Goal: Task Accomplishment & Management: Complete application form

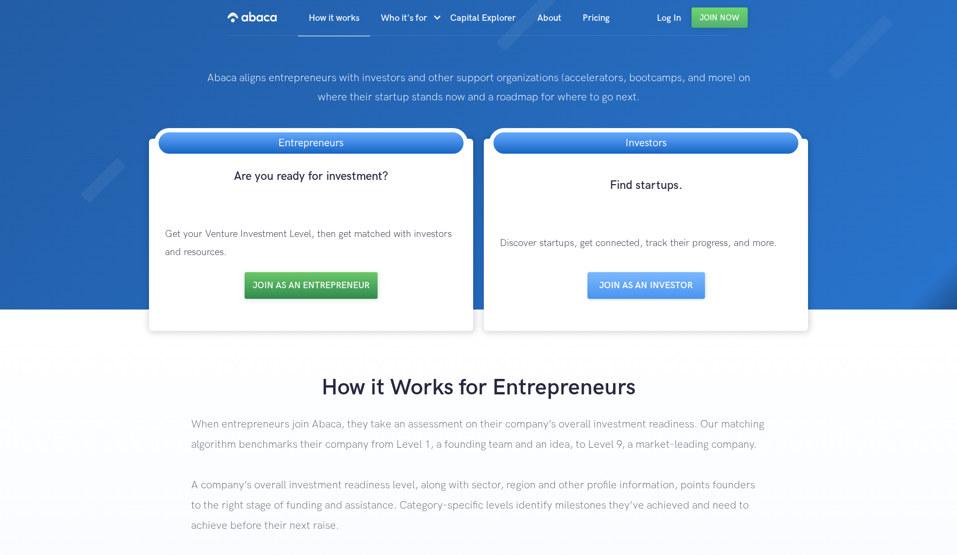
click at [325, 289] on link "Join as an entrepreneur" at bounding box center [311, 285] width 133 height 27
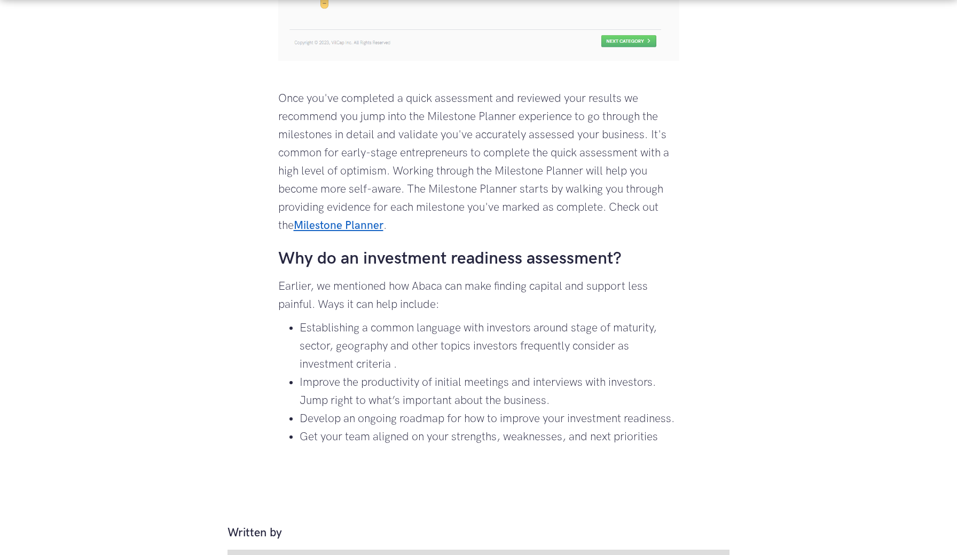
scroll to position [1142, 0]
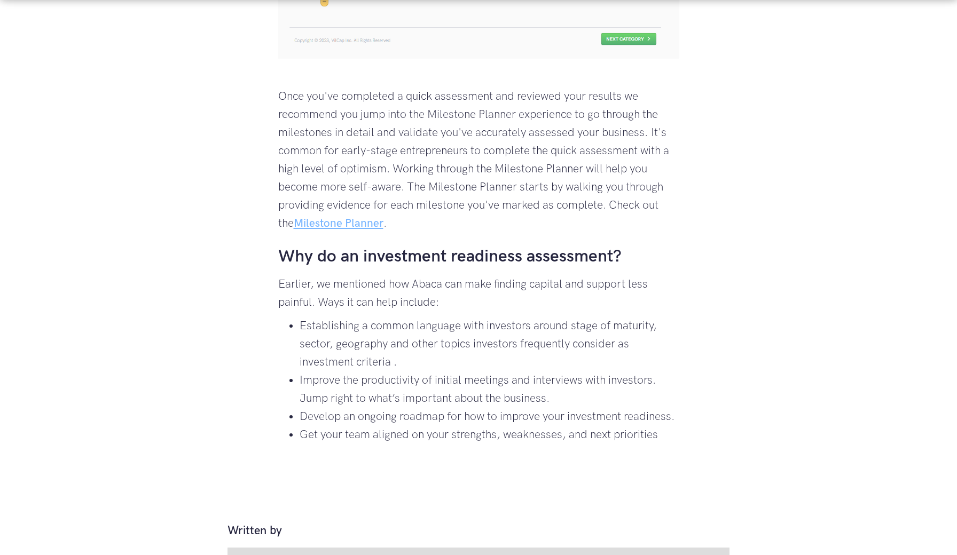
click at [358, 230] on link "Milestone Planner" at bounding box center [339, 223] width 90 height 13
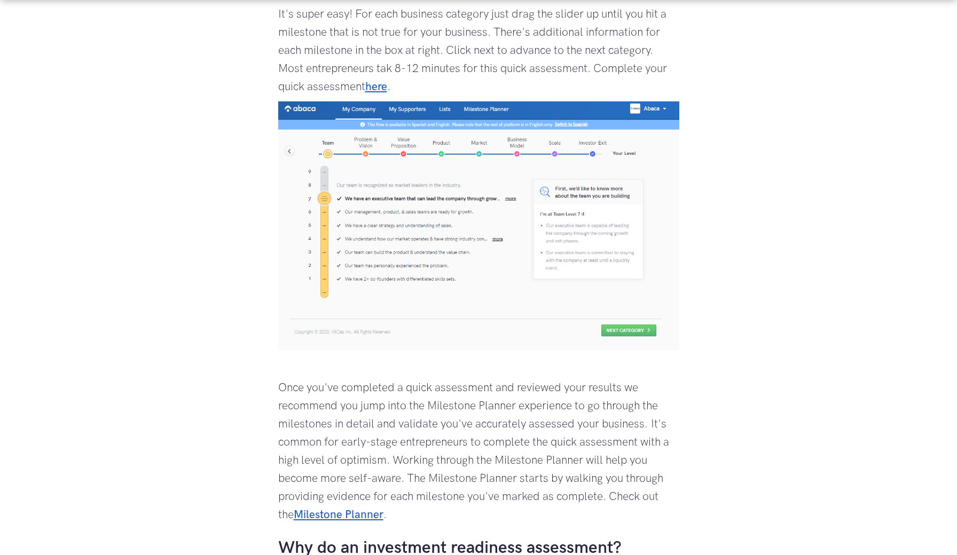
scroll to position [854, 0]
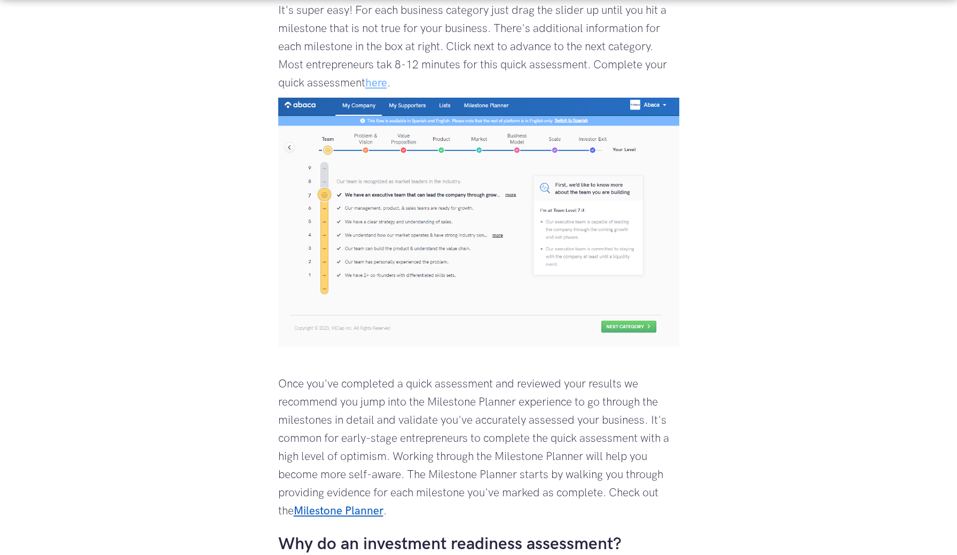
click at [385, 90] on link "here" at bounding box center [376, 82] width 22 height 13
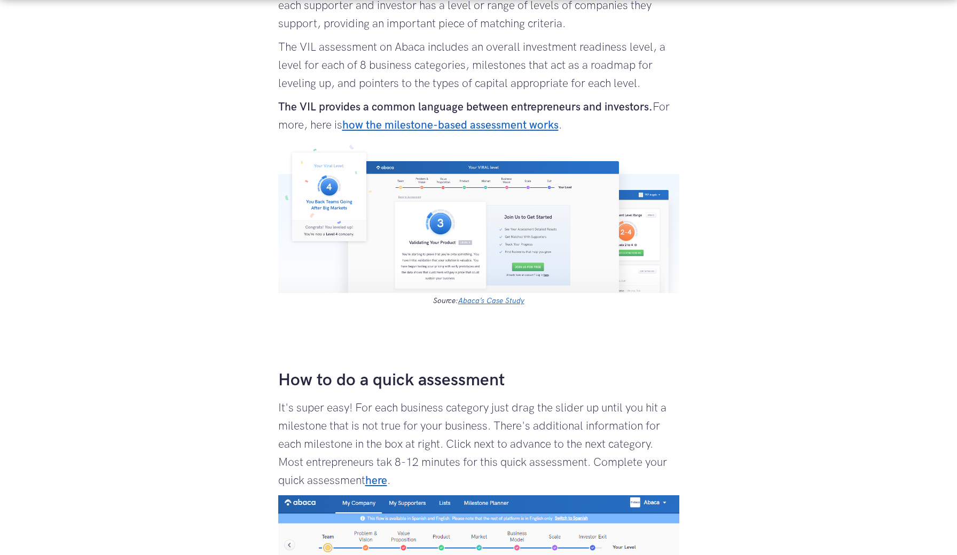
scroll to position [458, 0]
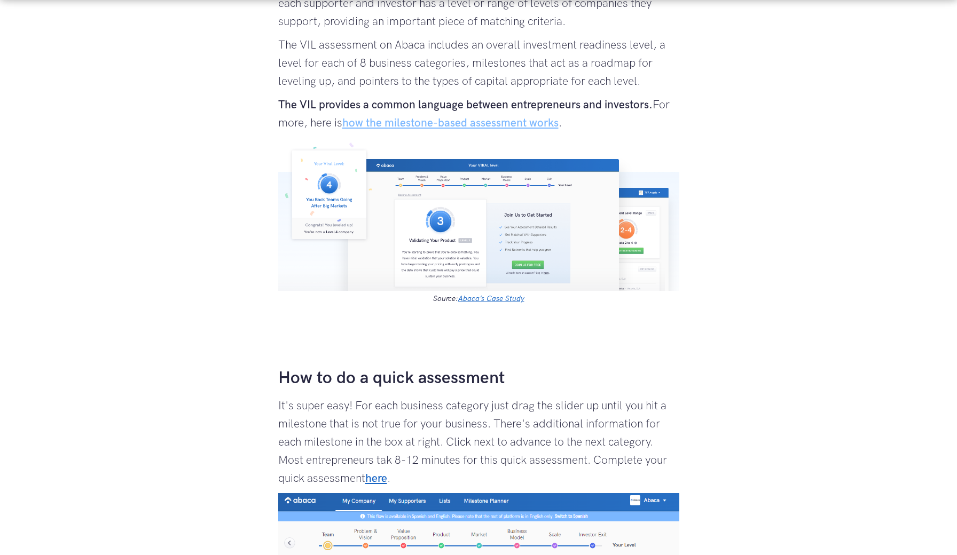
click at [498, 130] on link "how the milestone-based assessment works" at bounding box center [450, 122] width 216 height 13
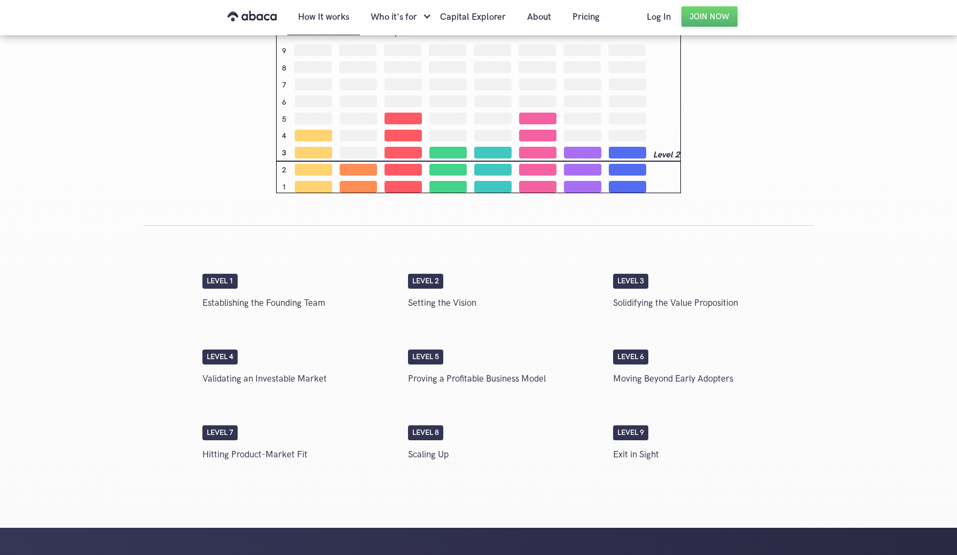
scroll to position [1442, 0]
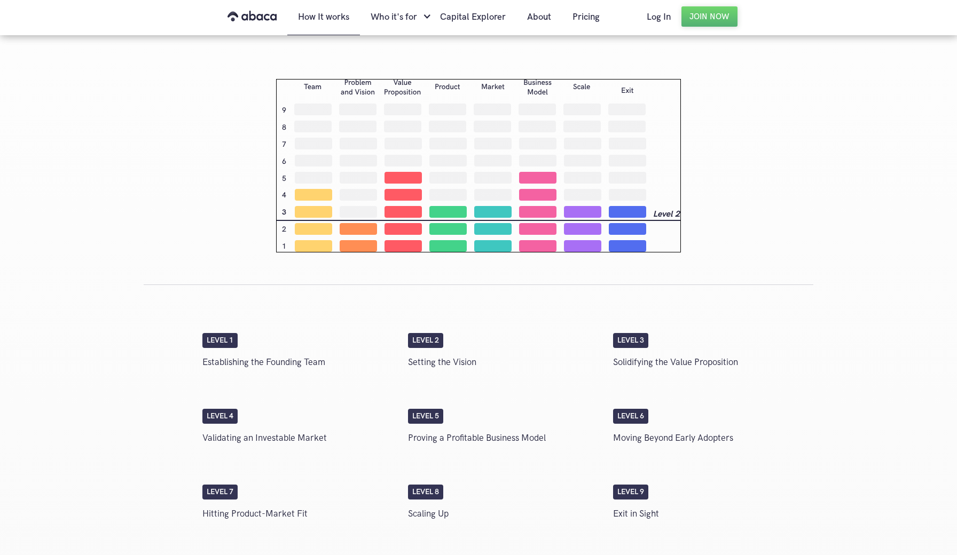
click at [233, 340] on div "Level 1" at bounding box center [219, 340] width 35 height 15
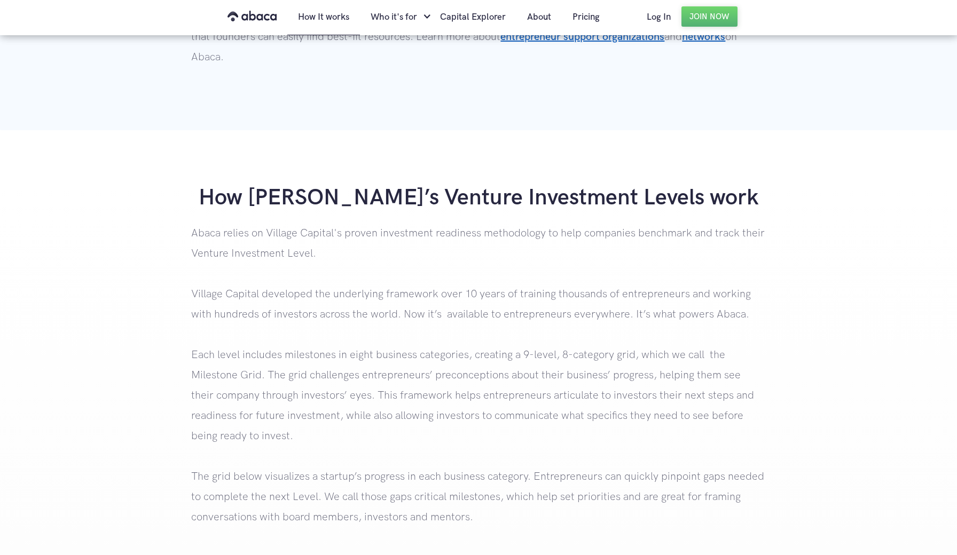
scroll to position [818, 0]
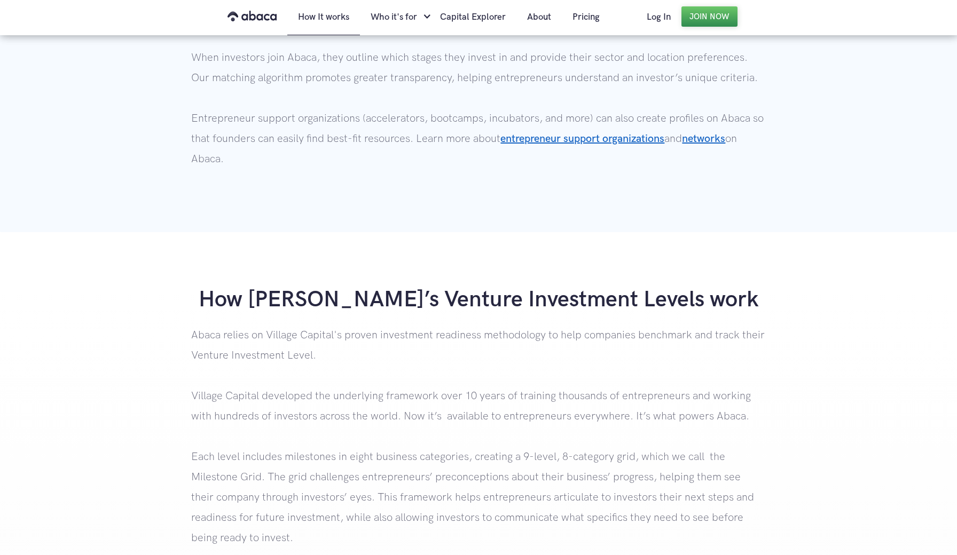
click at [701, 17] on link "Join Now" at bounding box center [709, 16] width 56 height 20
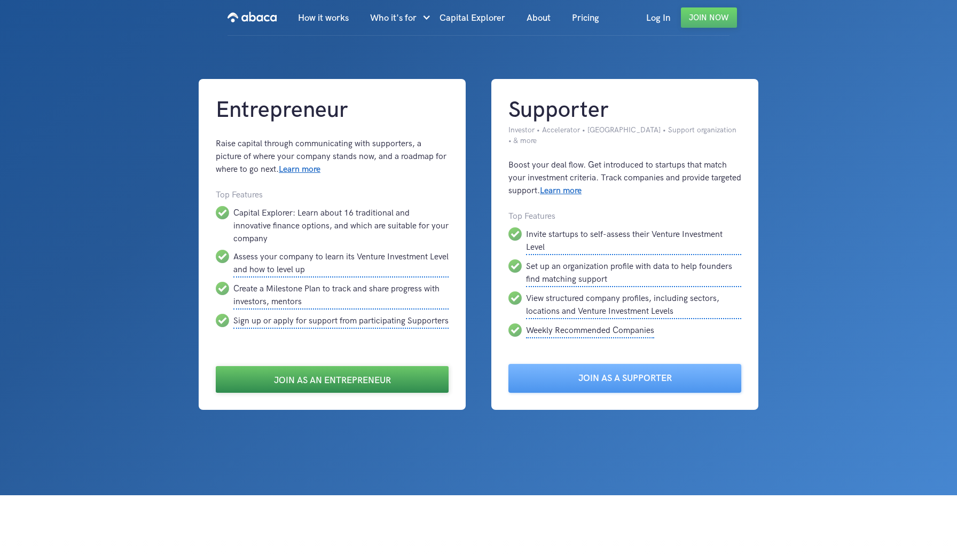
click at [331, 367] on link "Join as an Entrepreneur" at bounding box center [332, 379] width 233 height 27
